Goal: Task Accomplishment & Management: Manage account settings

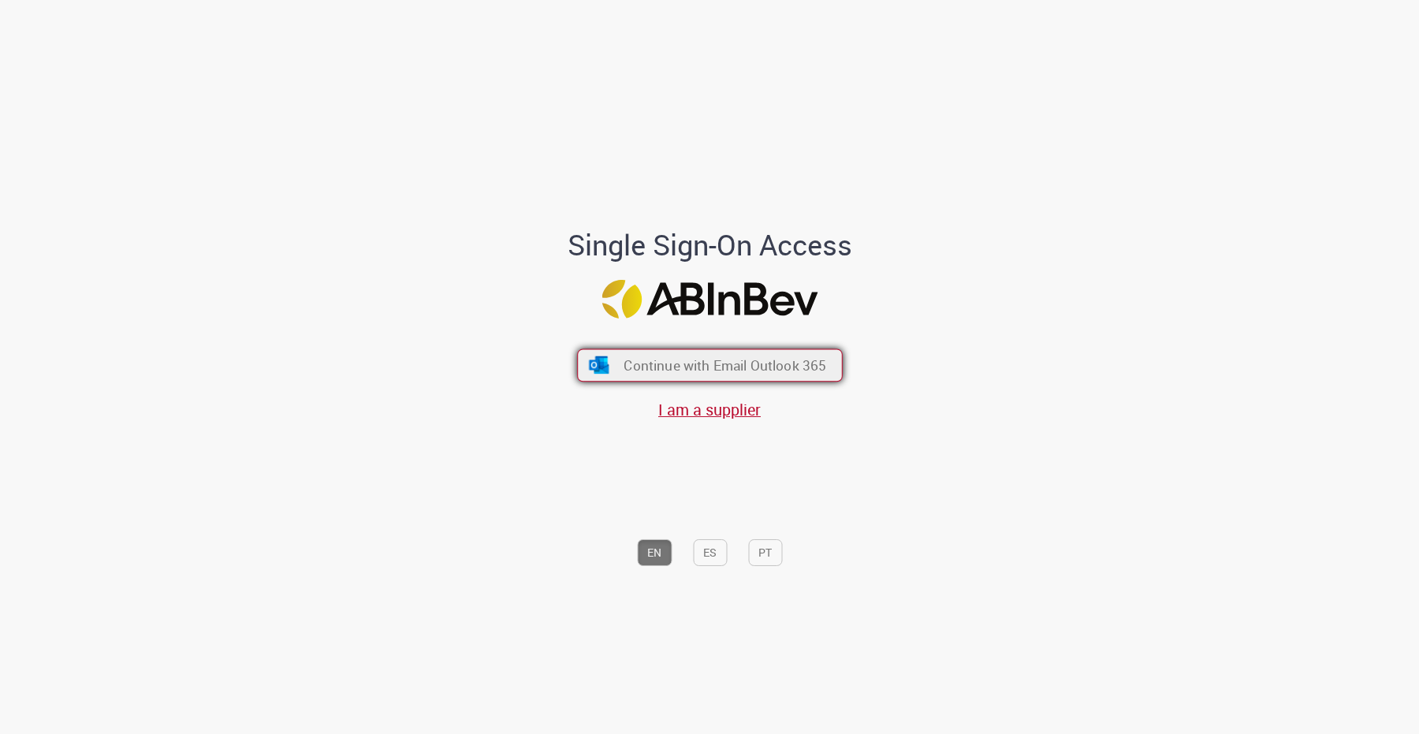
click at [749, 373] on span "Continue with Email Outlook 365" at bounding box center [724, 365] width 203 height 18
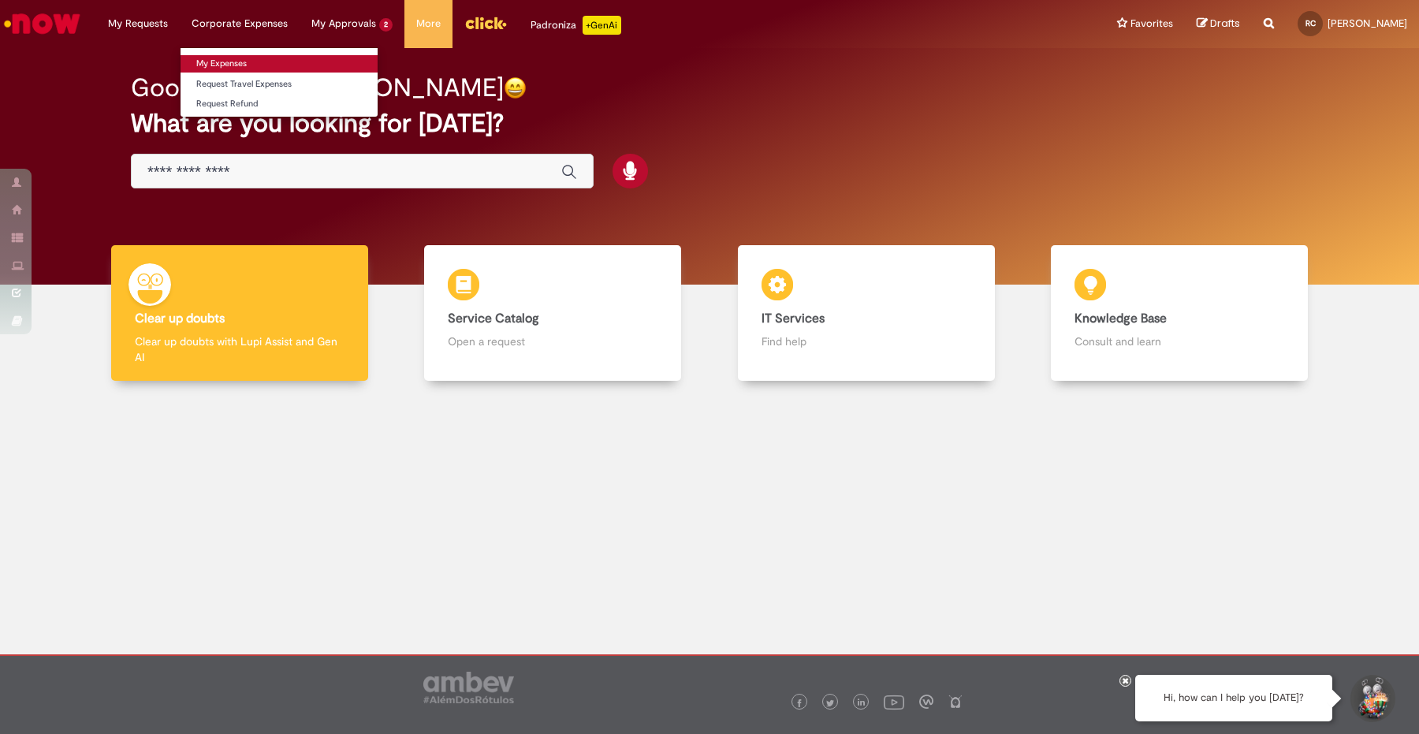
click at [236, 67] on link "My Expenses" at bounding box center [279, 63] width 197 height 17
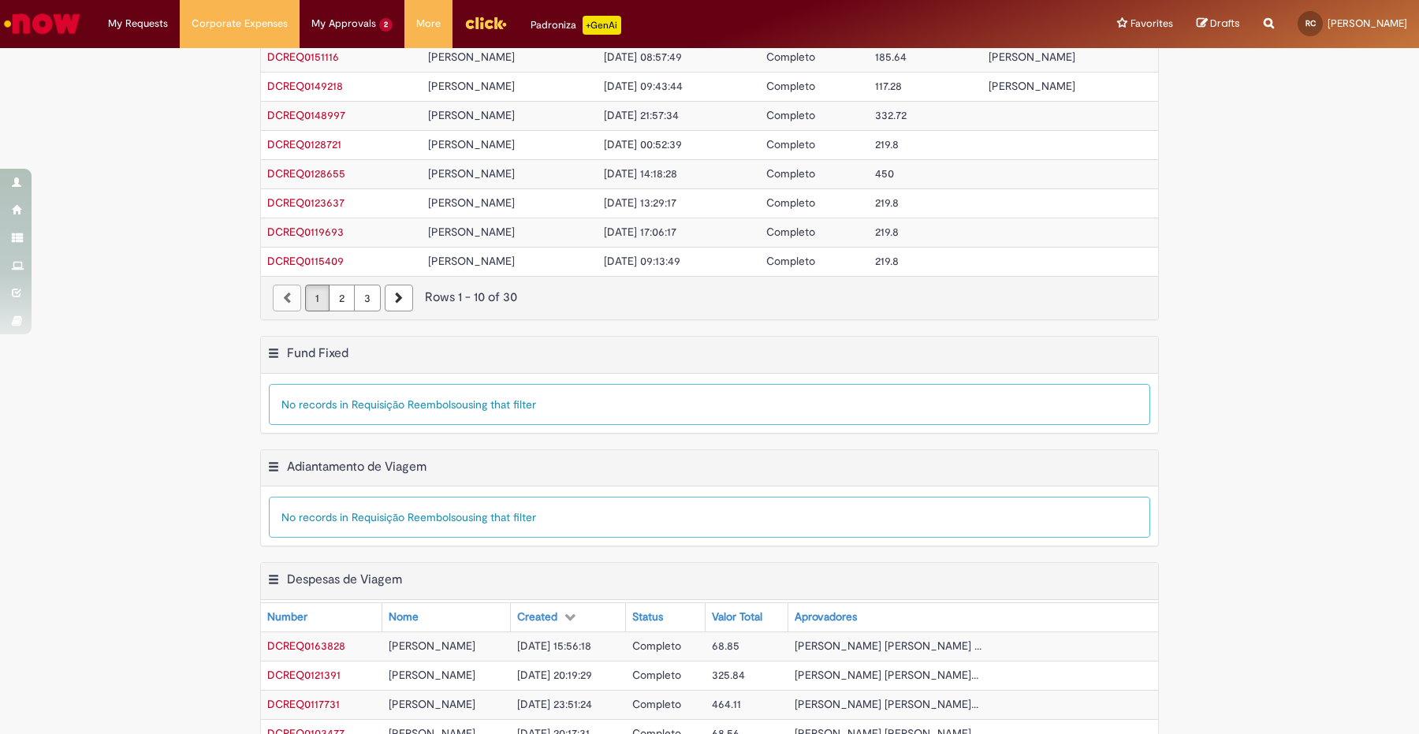
scroll to position [389, 0]
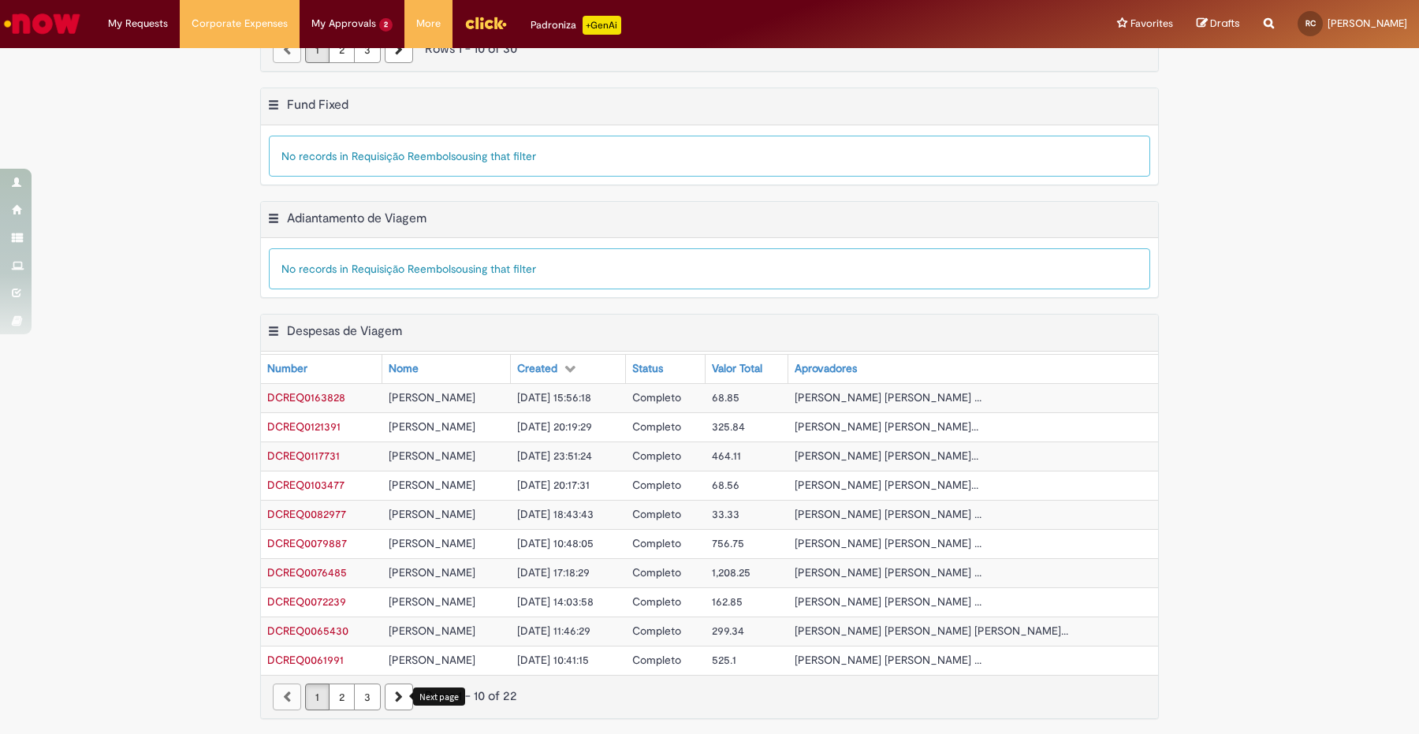
click at [365, 698] on link "3" at bounding box center [367, 696] width 27 height 27
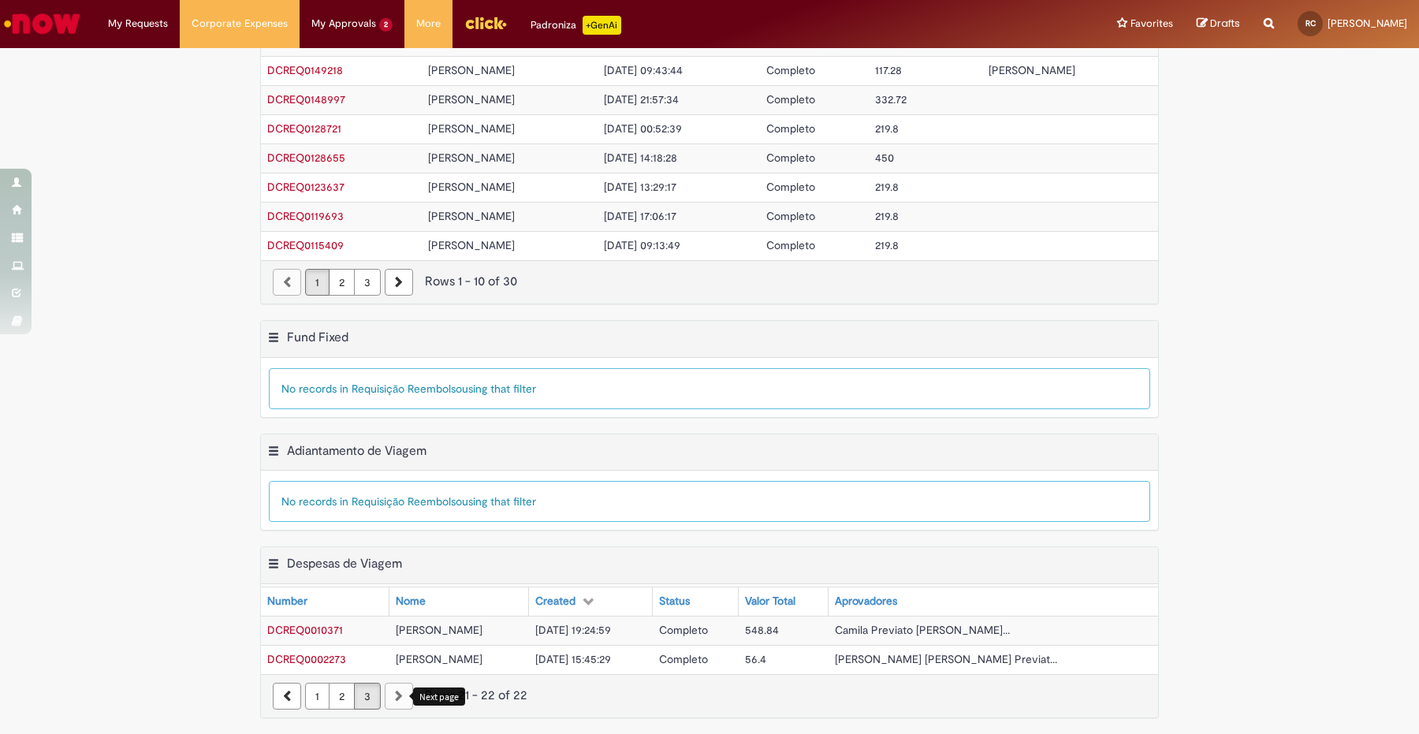
click at [311, 700] on link "1" at bounding box center [317, 696] width 24 height 27
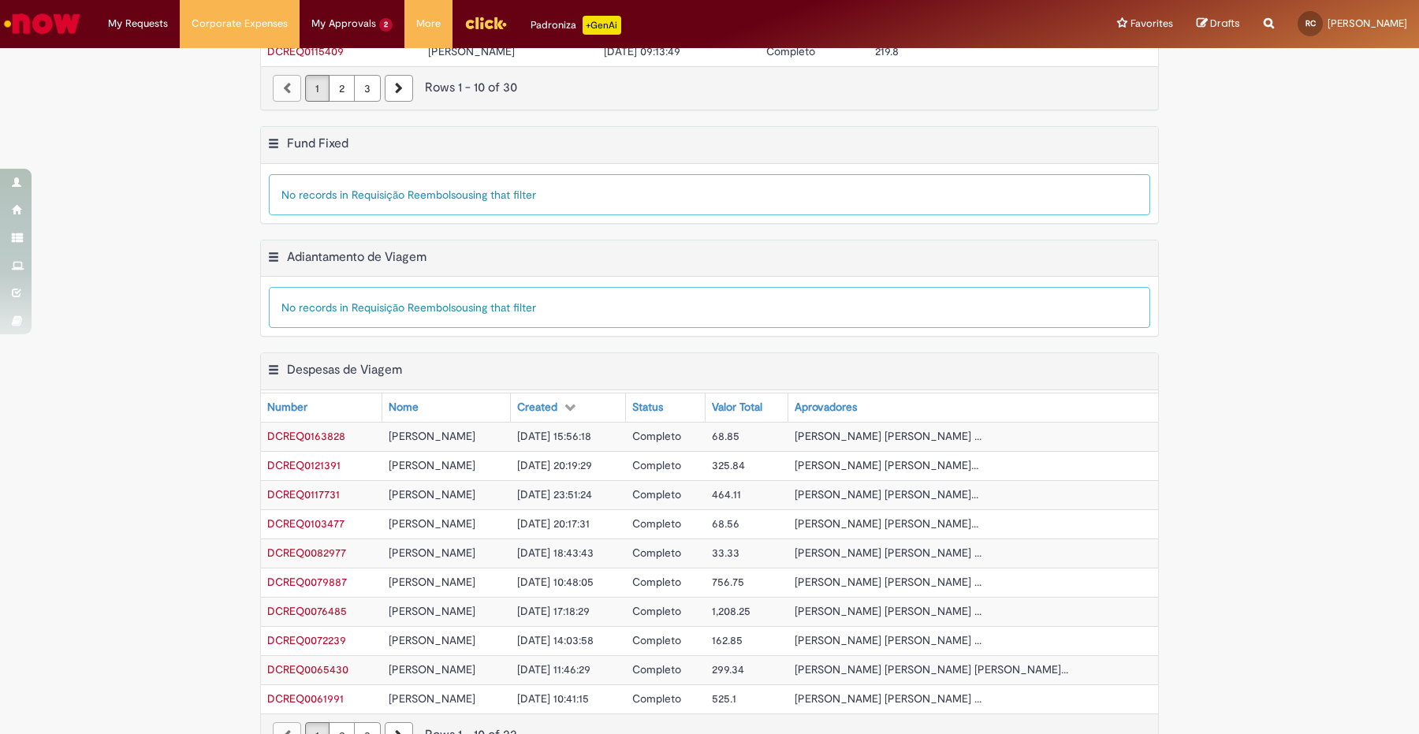
scroll to position [389, 0]
